Goal: Find specific page/section: Find specific page/section

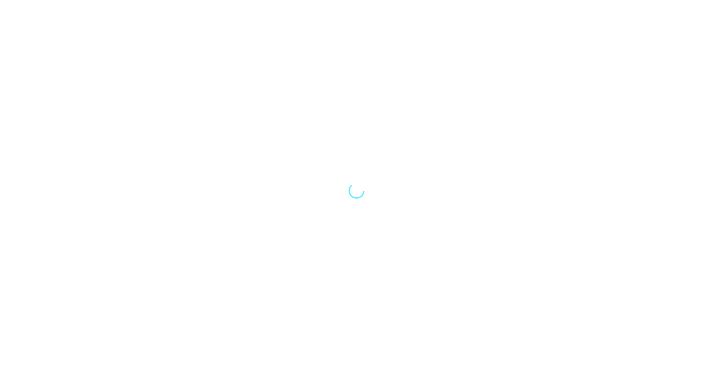
select select "Song"
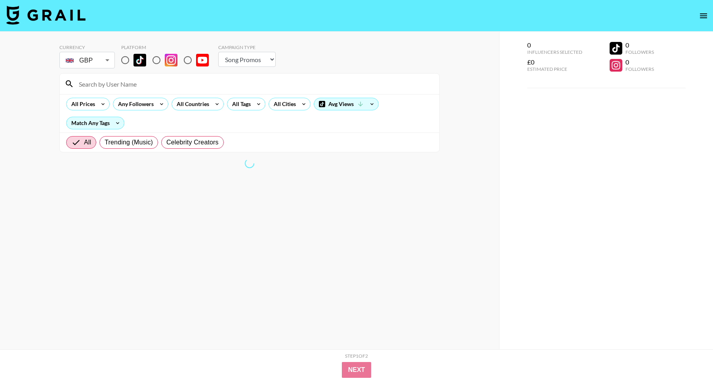
click at [188, 78] on input at bounding box center [254, 84] width 360 height 13
click at [128, 59] on input "radio" at bounding box center [125, 60] width 17 height 17
radio input "true"
click at [128, 82] on input at bounding box center [254, 84] width 360 height 13
paste input "@lleahdavies2"
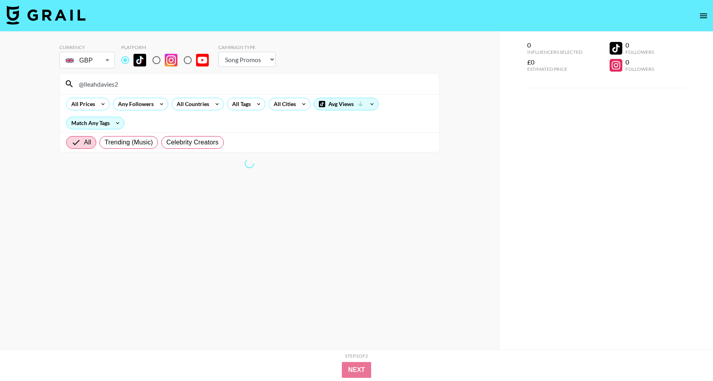
click at [83, 85] on input "@lleahdavies2" at bounding box center [254, 84] width 360 height 13
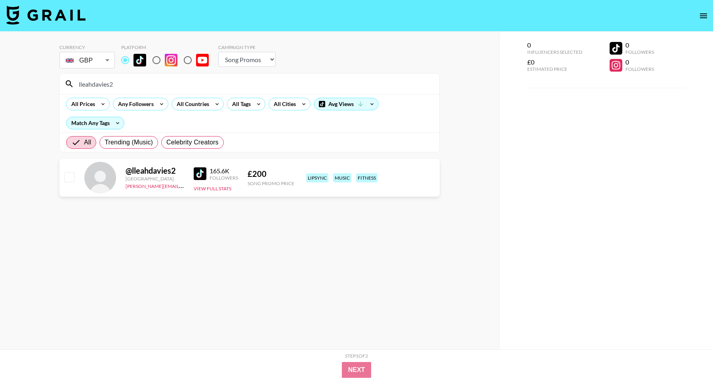
type input "lleahdavies2"
